Goal: Download file/media

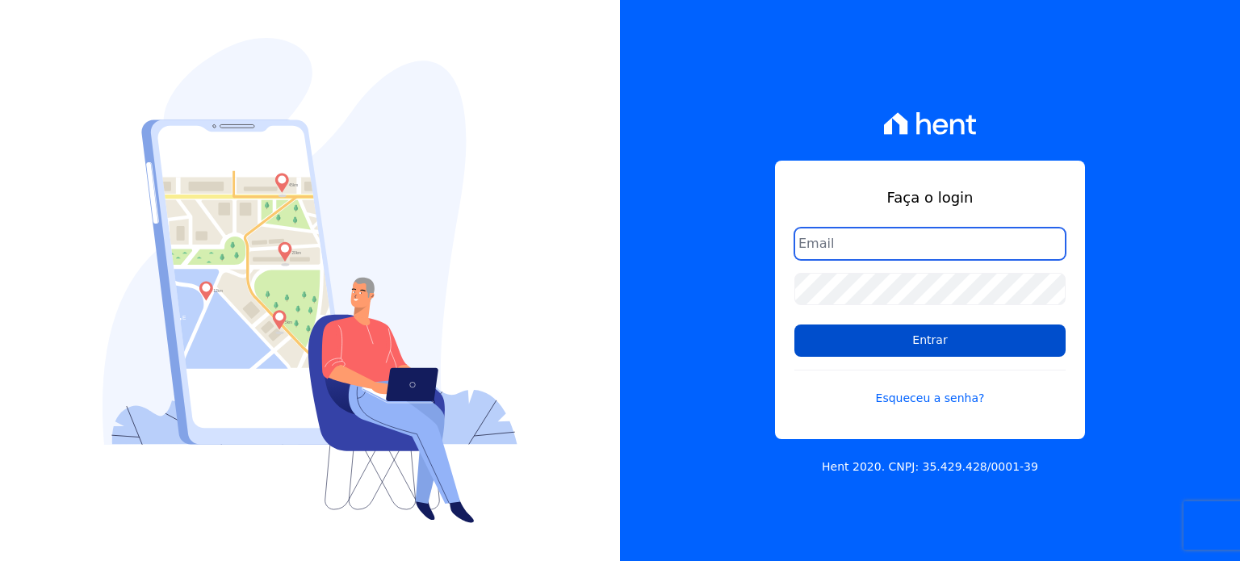
type input "[EMAIL_ADDRESS][PERSON_NAME][DOMAIN_NAME]"
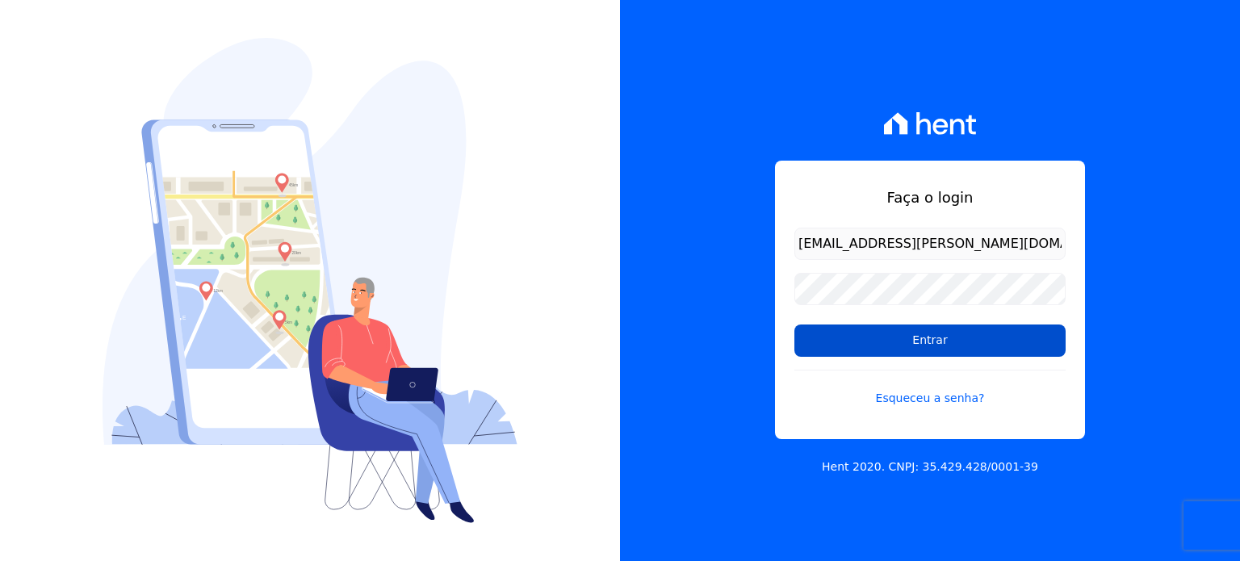
click at [932, 334] on input "Entrar" at bounding box center [930, 341] width 271 height 32
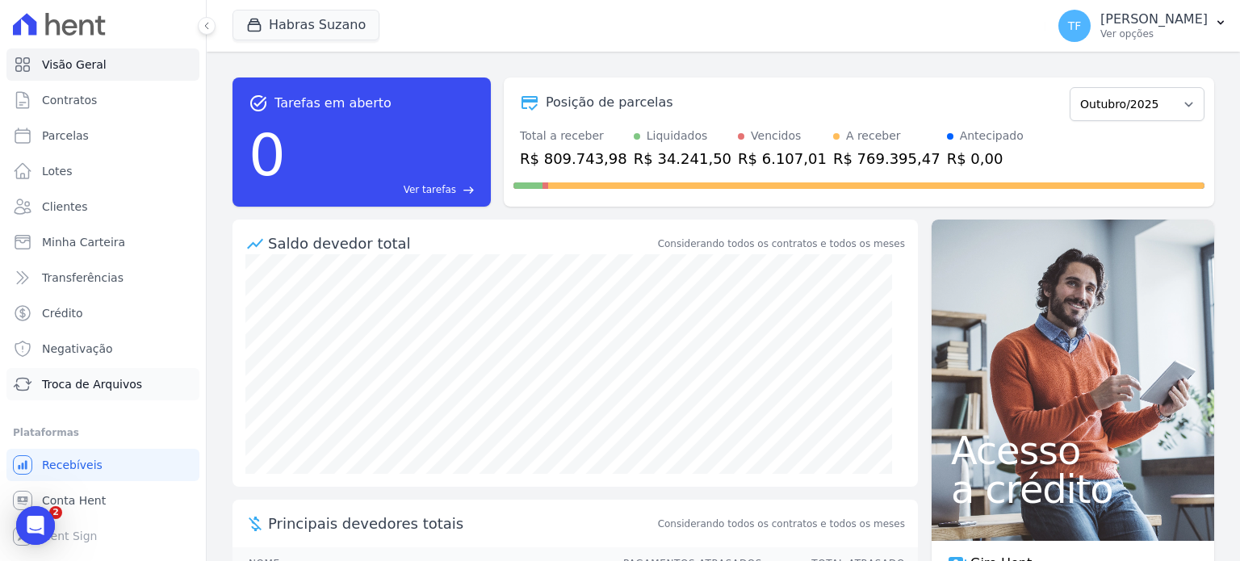
click at [99, 387] on span "Troca de Arquivos" at bounding box center [92, 384] width 100 height 16
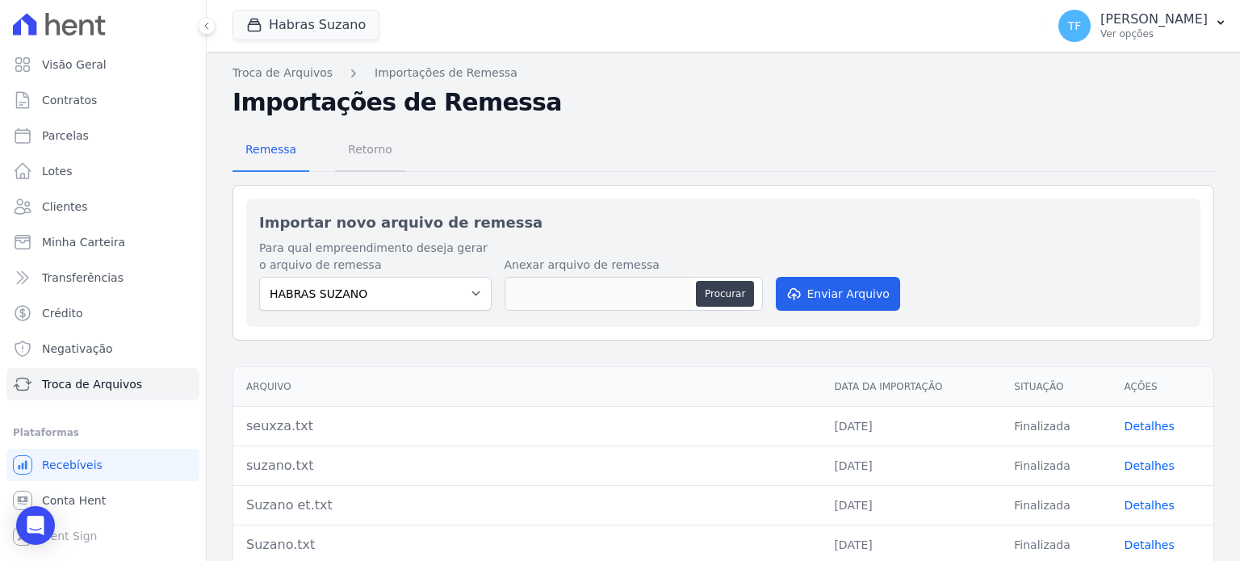
click at [378, 141] on span "Retorno" at bounding box center [370, 149] width 64 height 32
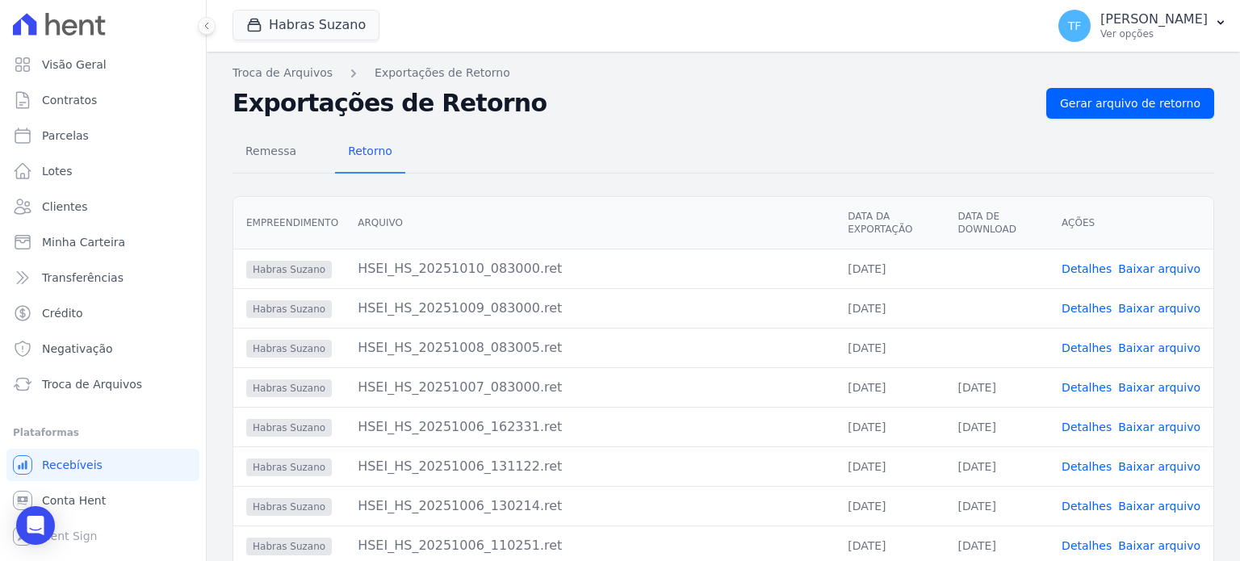
click at [1157, 340] on span "Baixar arquivo" at bounding box center [1160, 348] width 82 height 16
click at [1144, 347] on link "Baixar arquivo" at bounding box center [1160, 348] width 82 height 13
click at [1131, 310] on link "Baixar arquivo" at bounding box center [1160, 308] width 82 height 13
click at [1132, 267] on link "Baixar arquivo" at bounding box center [1160, 268] width 82 height 13
